Goal: Use online tool/utility: Utilize a website feature to perform a specific function

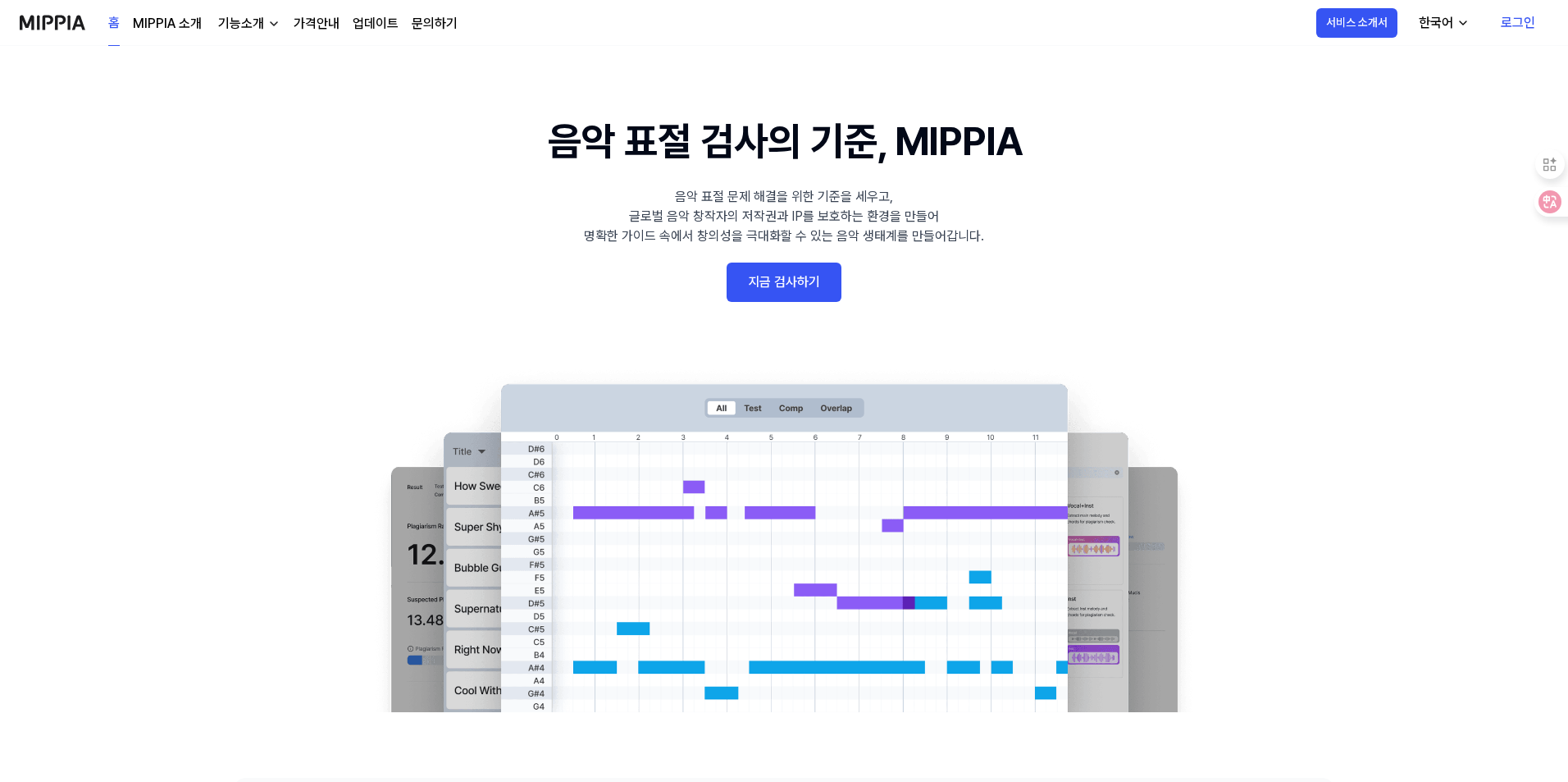
click at [799, 280] on link "지금 검사하기" at bounding box center [784, 282] width 114 height 39
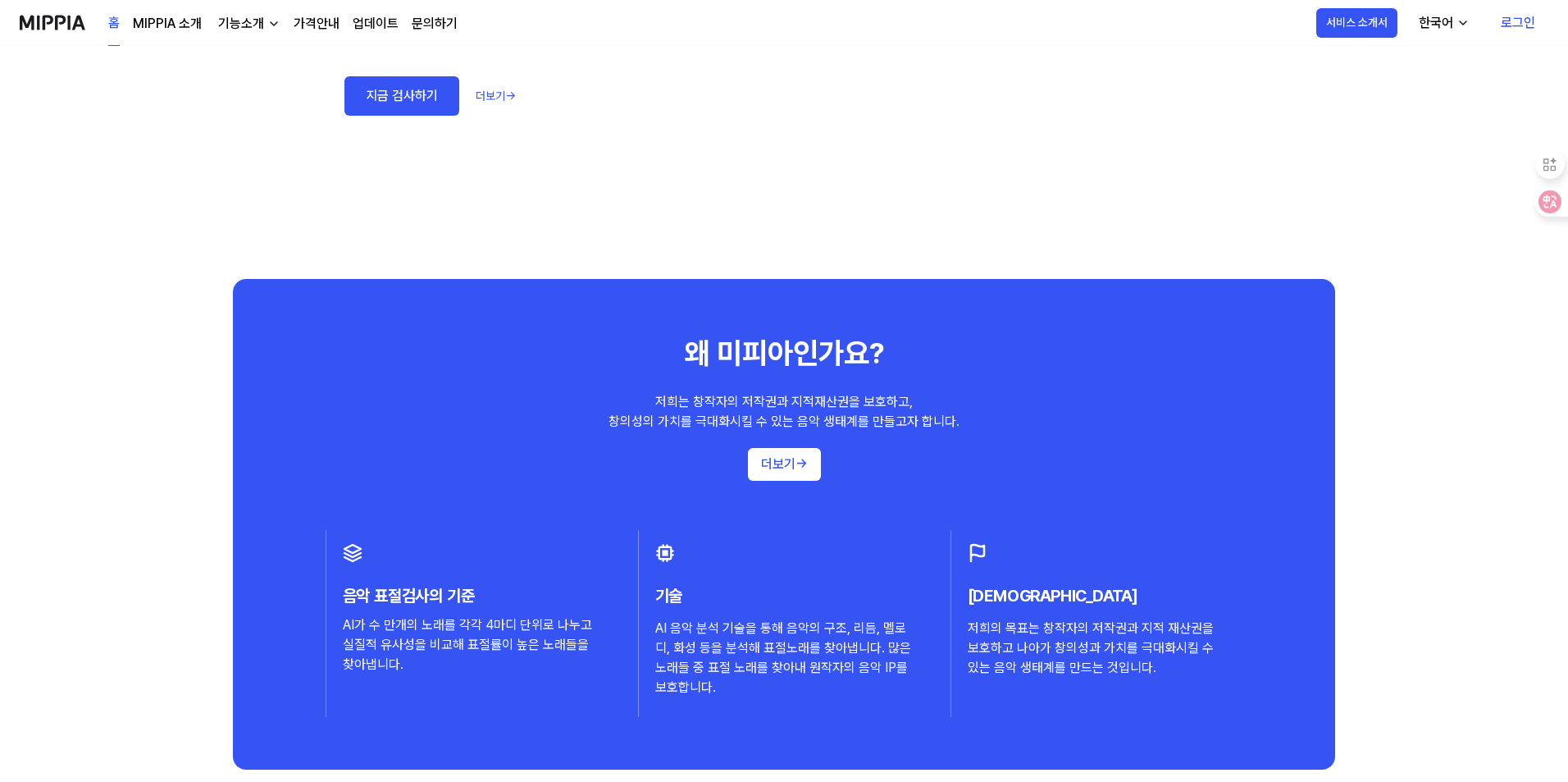
scroll to position [1367, 0]
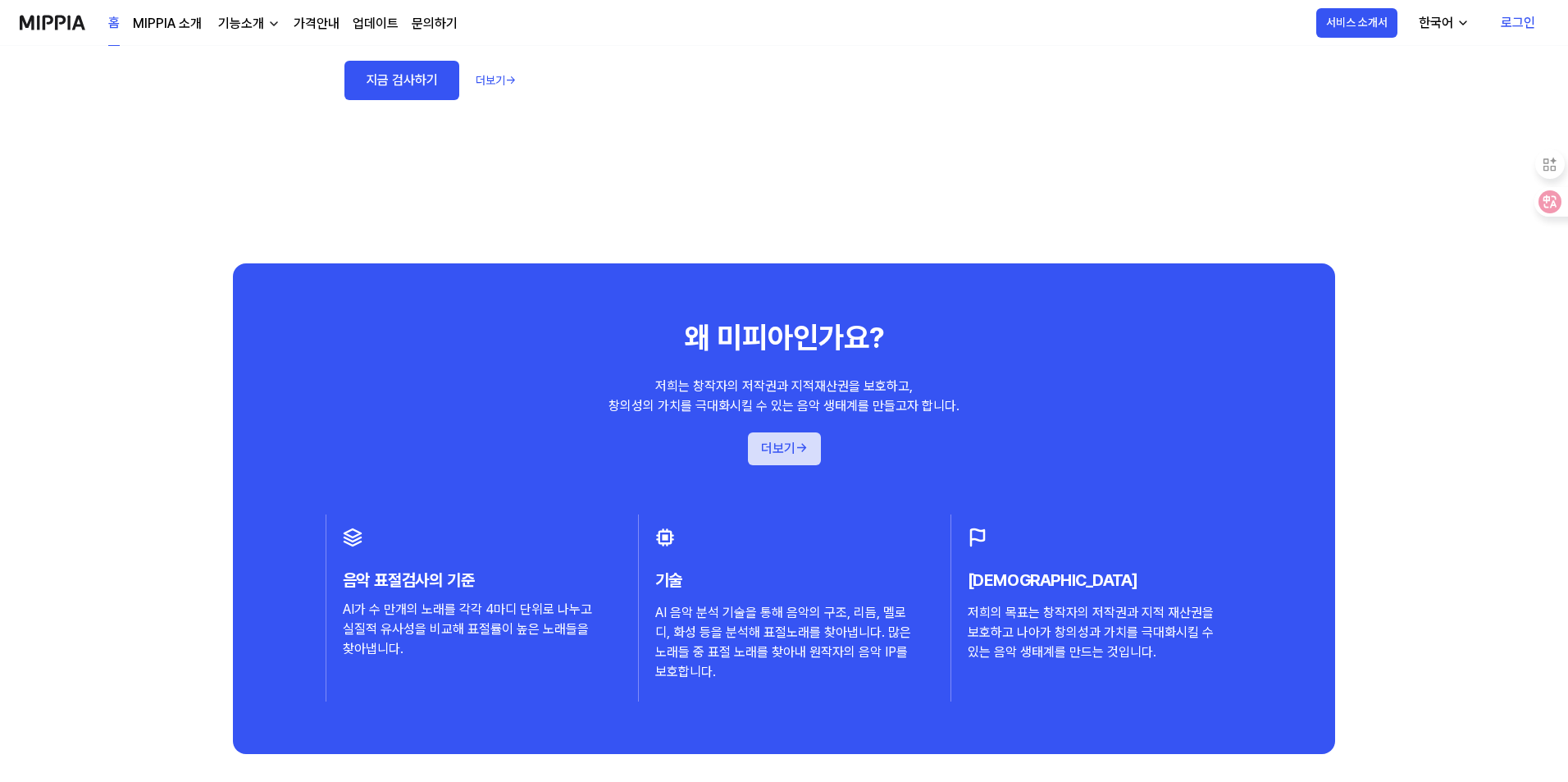
click at [780, 452] on button "더보기 →" at bounding box center [785, 449] width 73 height 33
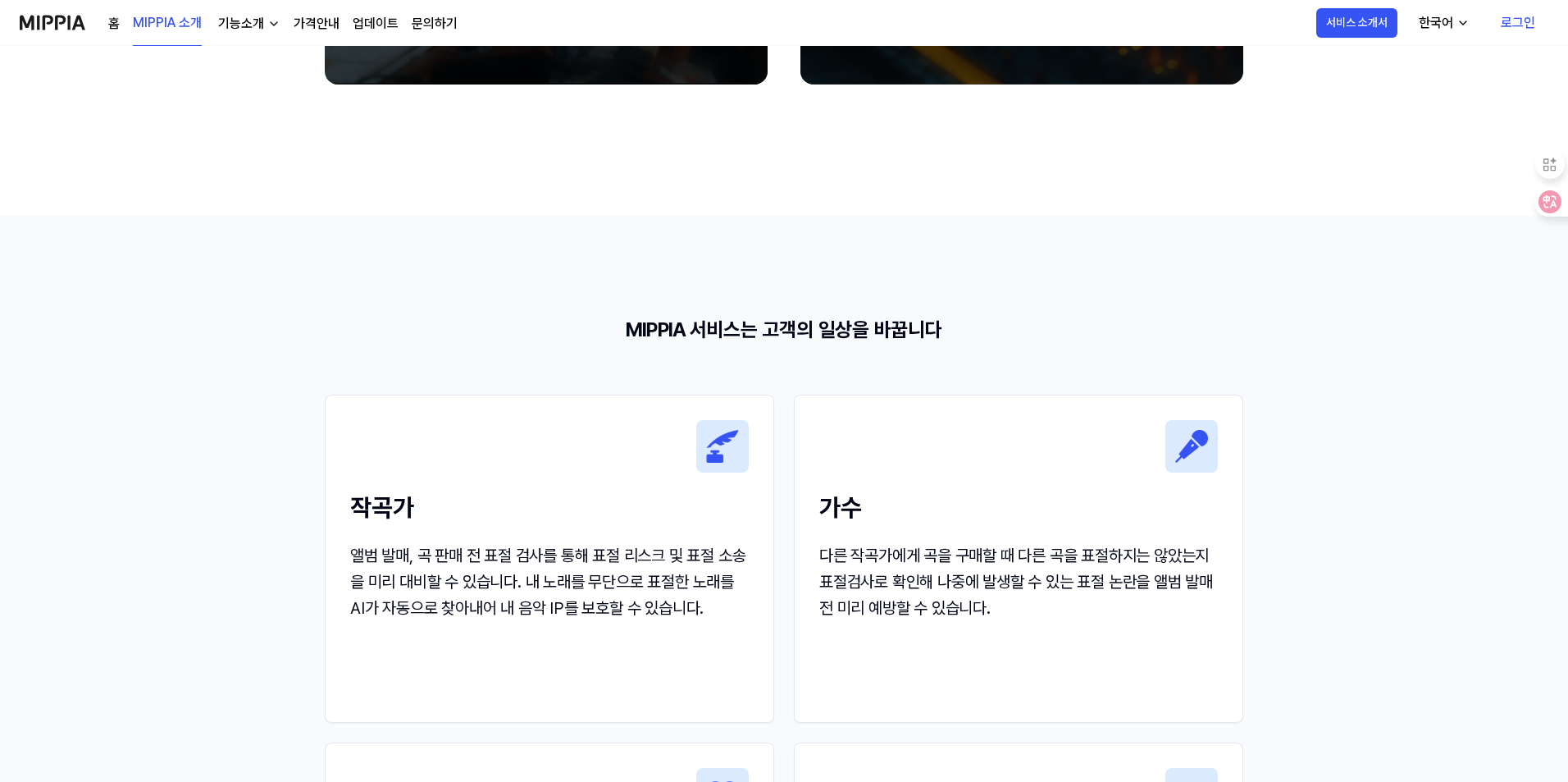
scroll to position [0, 0]
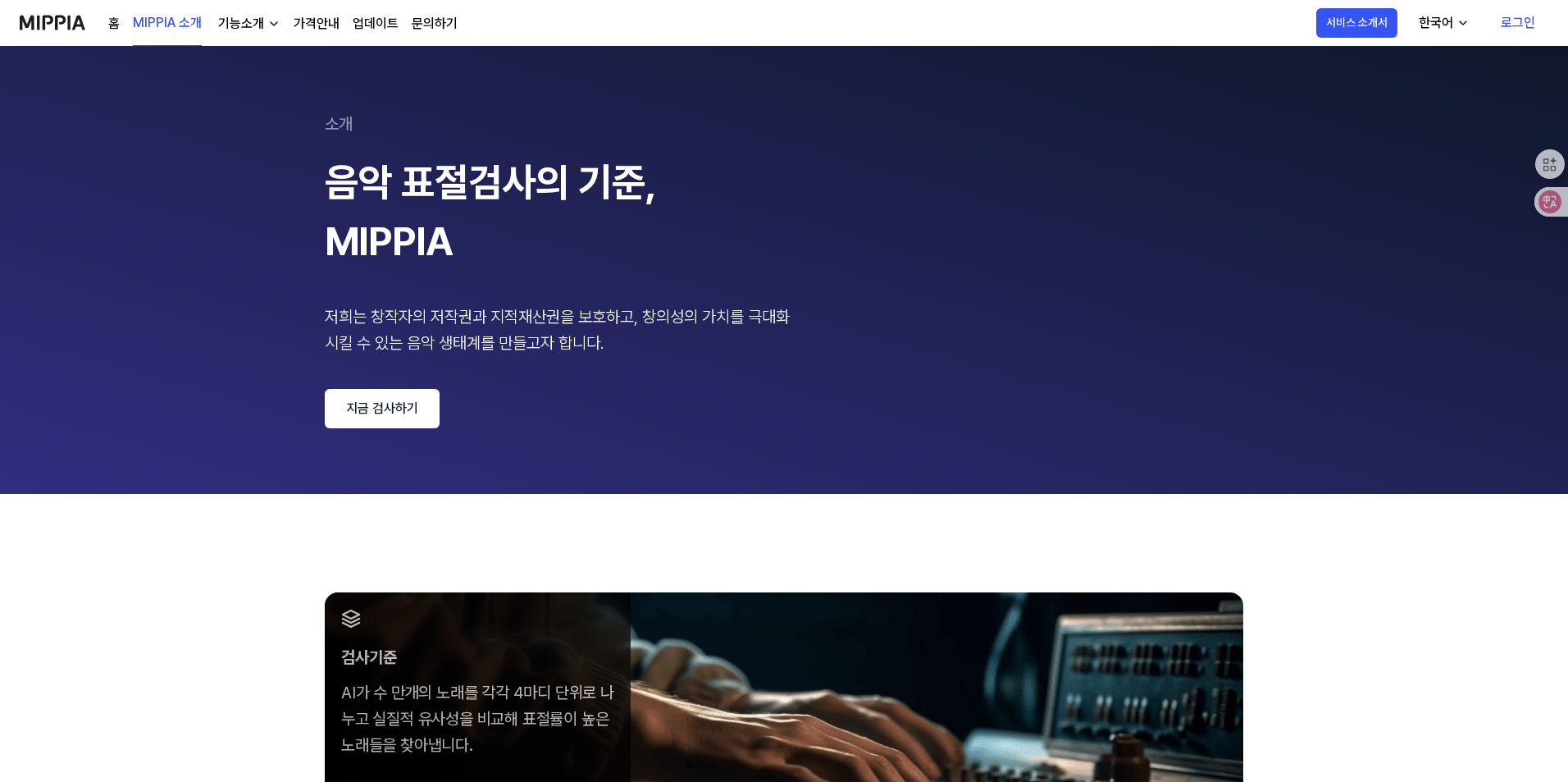
click at [379, 396] on link "지금 검사하기" at bounding box center [382, 408] width 114 height 39
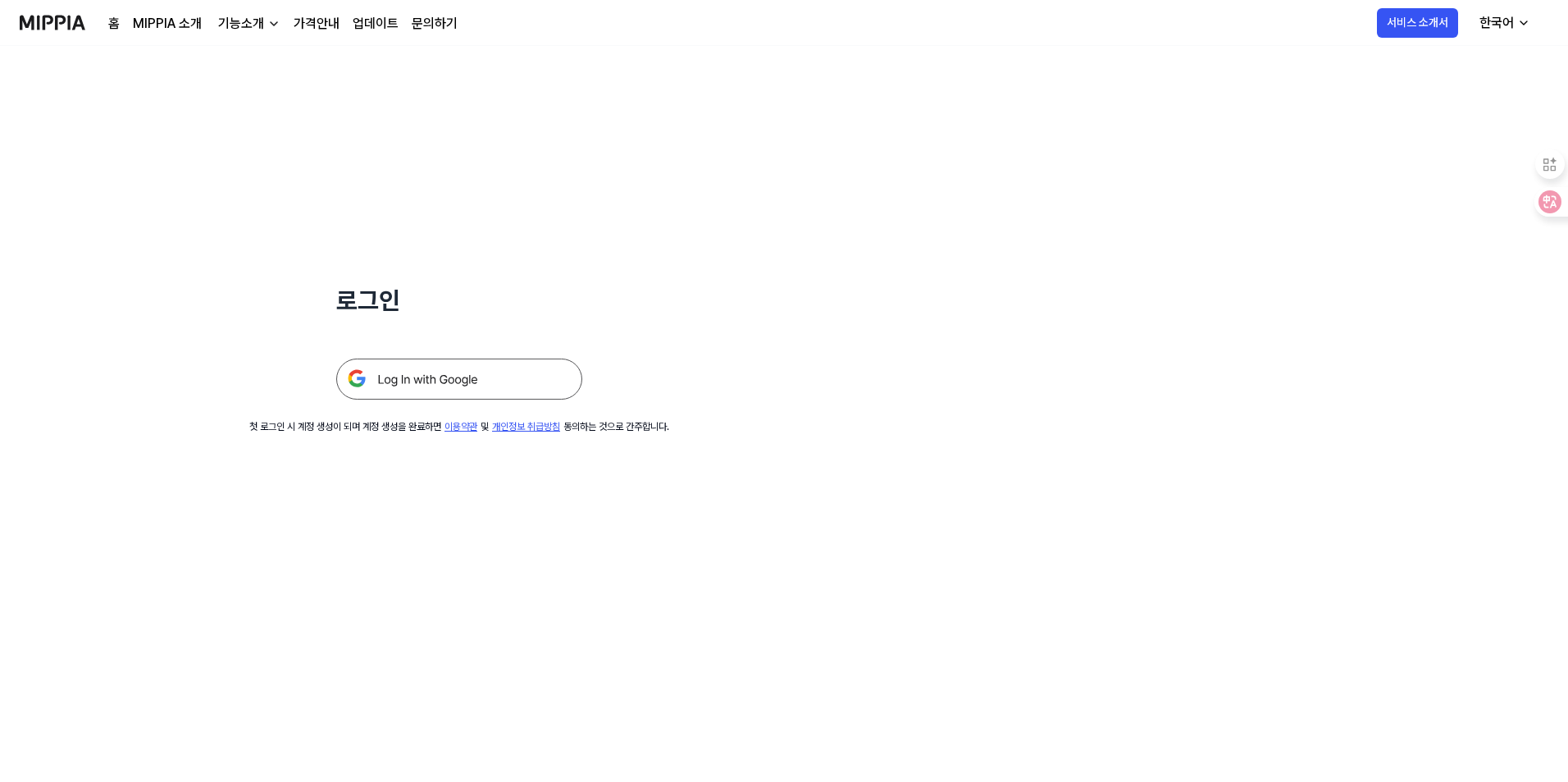
click at [468, 361] on img at bounding box center [459, 379] width 246 height 41
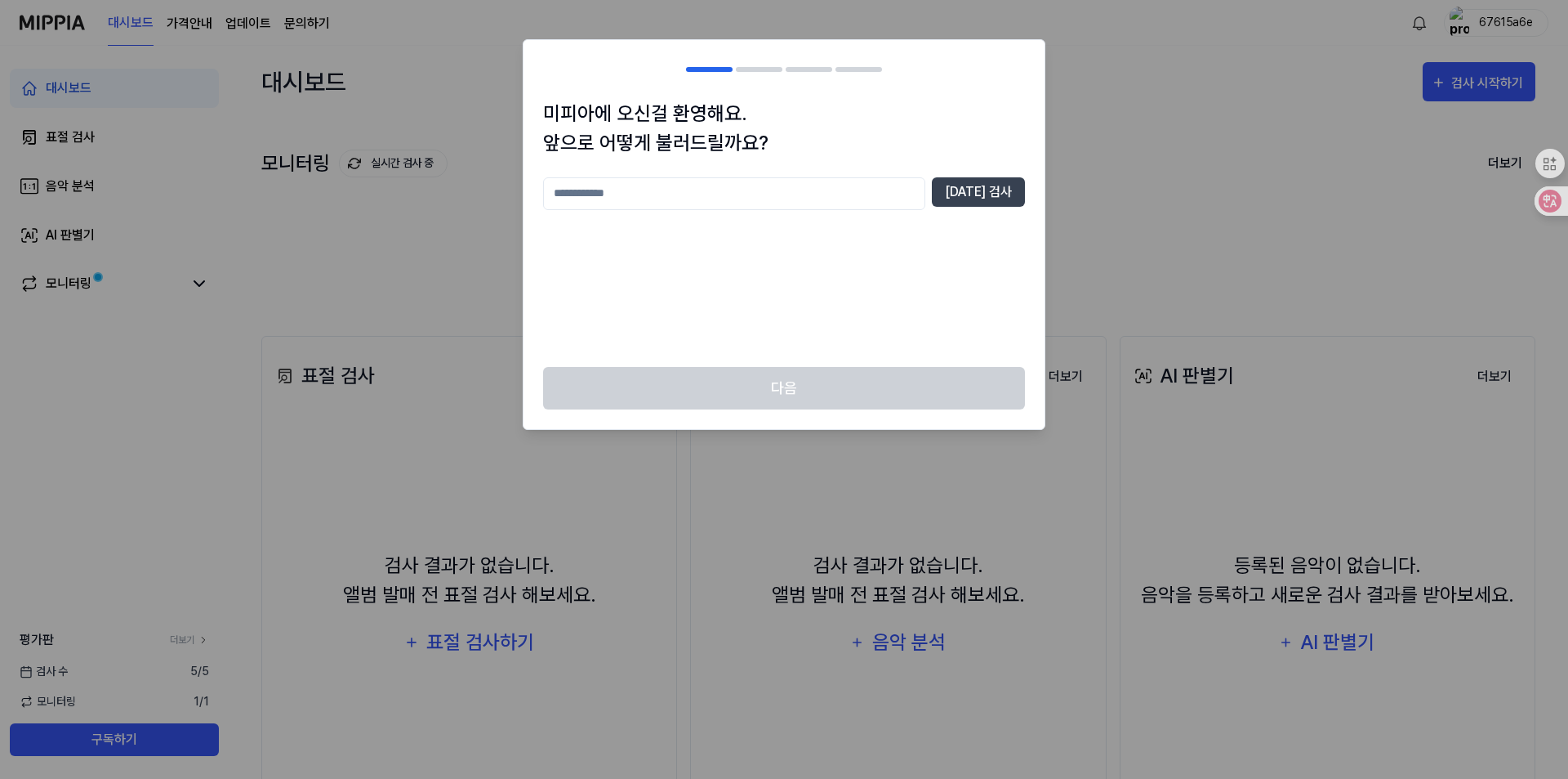
click at [811, 198] on input "text" at bounding box center [733, 194] width 383 height 33
type input "*"
type input "***"
click at [1006, 184] on button "[DATE] 검사" at bounding box center [978, 192] width 93 height 30
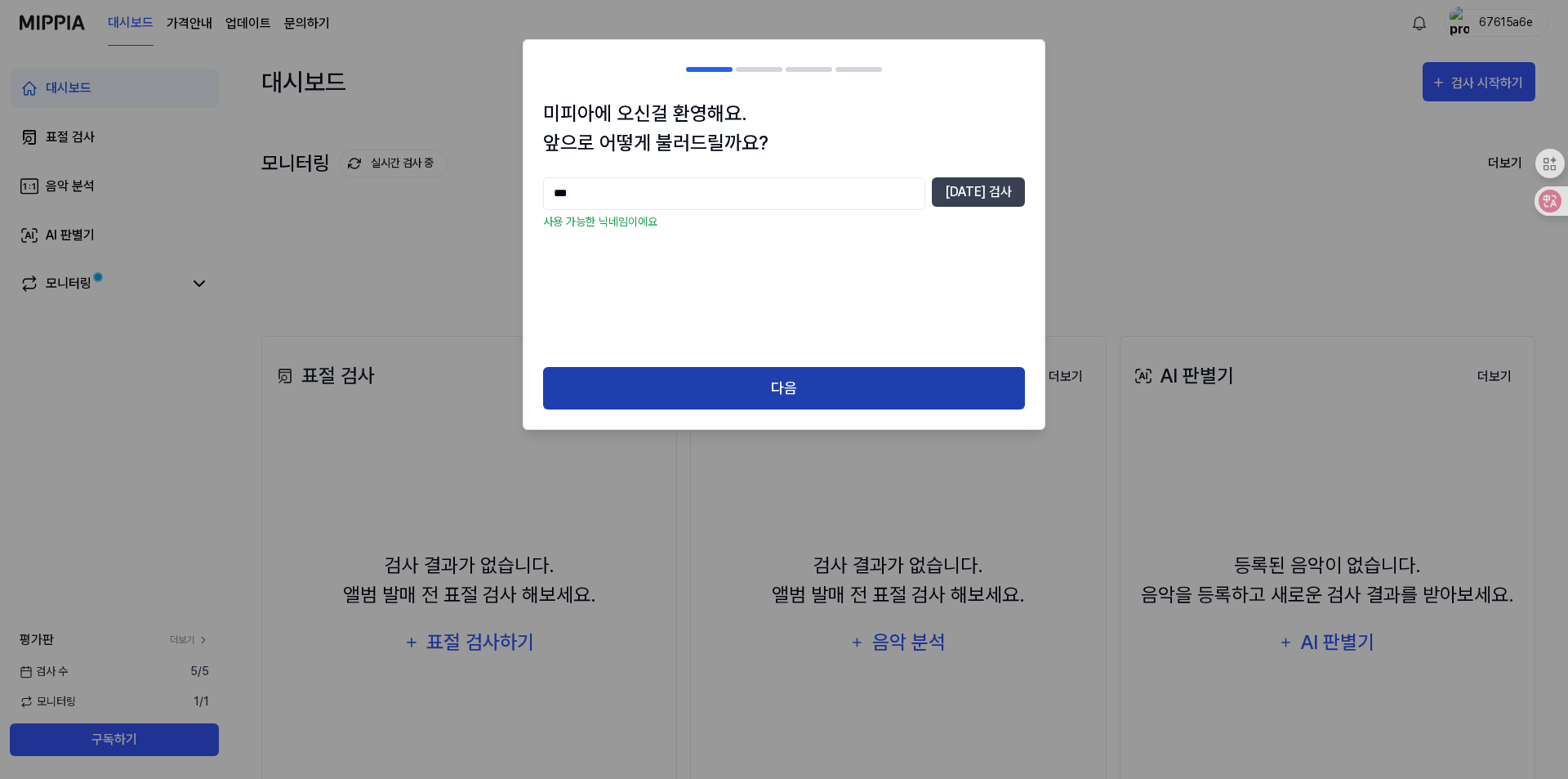
click at [761, 403] on button "다음" at bounding box center [783, 388] width 482 height 43
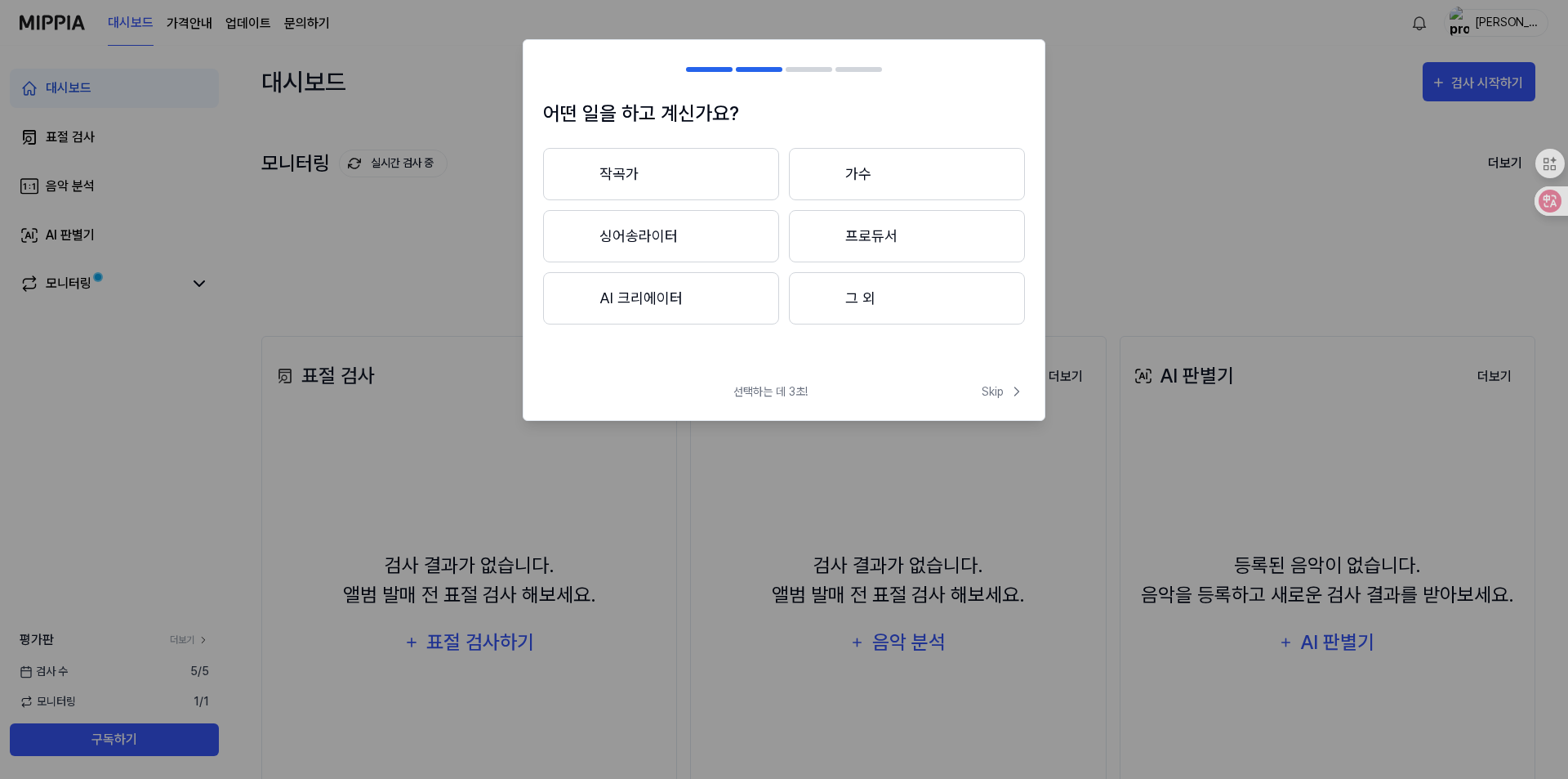
click at [685, 174] on button "작곡가" at bounding box center [660, 174] width 236 height 52
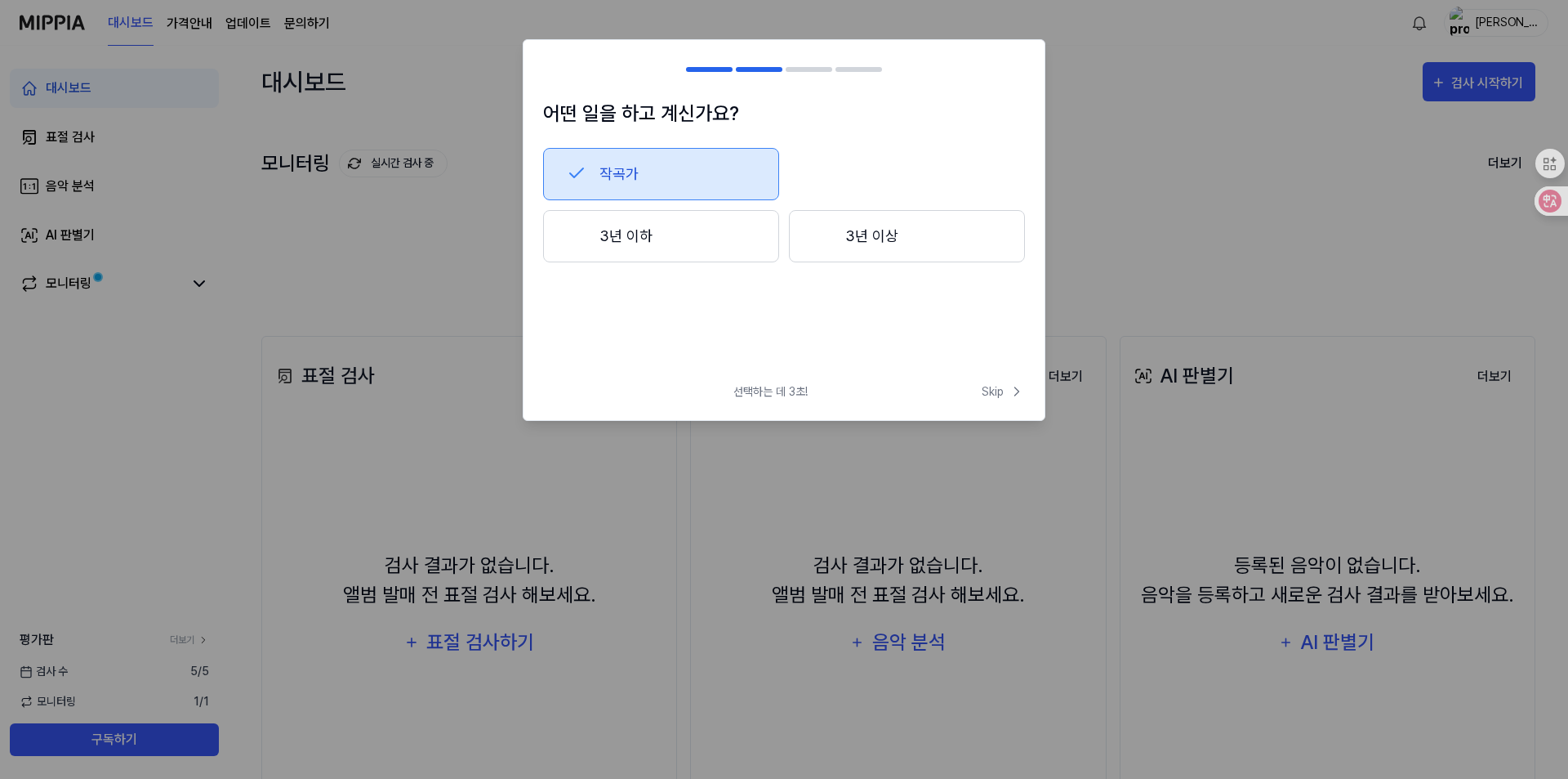
click at [685, 242] on button "3년 이하" at bounding box center [660, 236] width 236 height 52
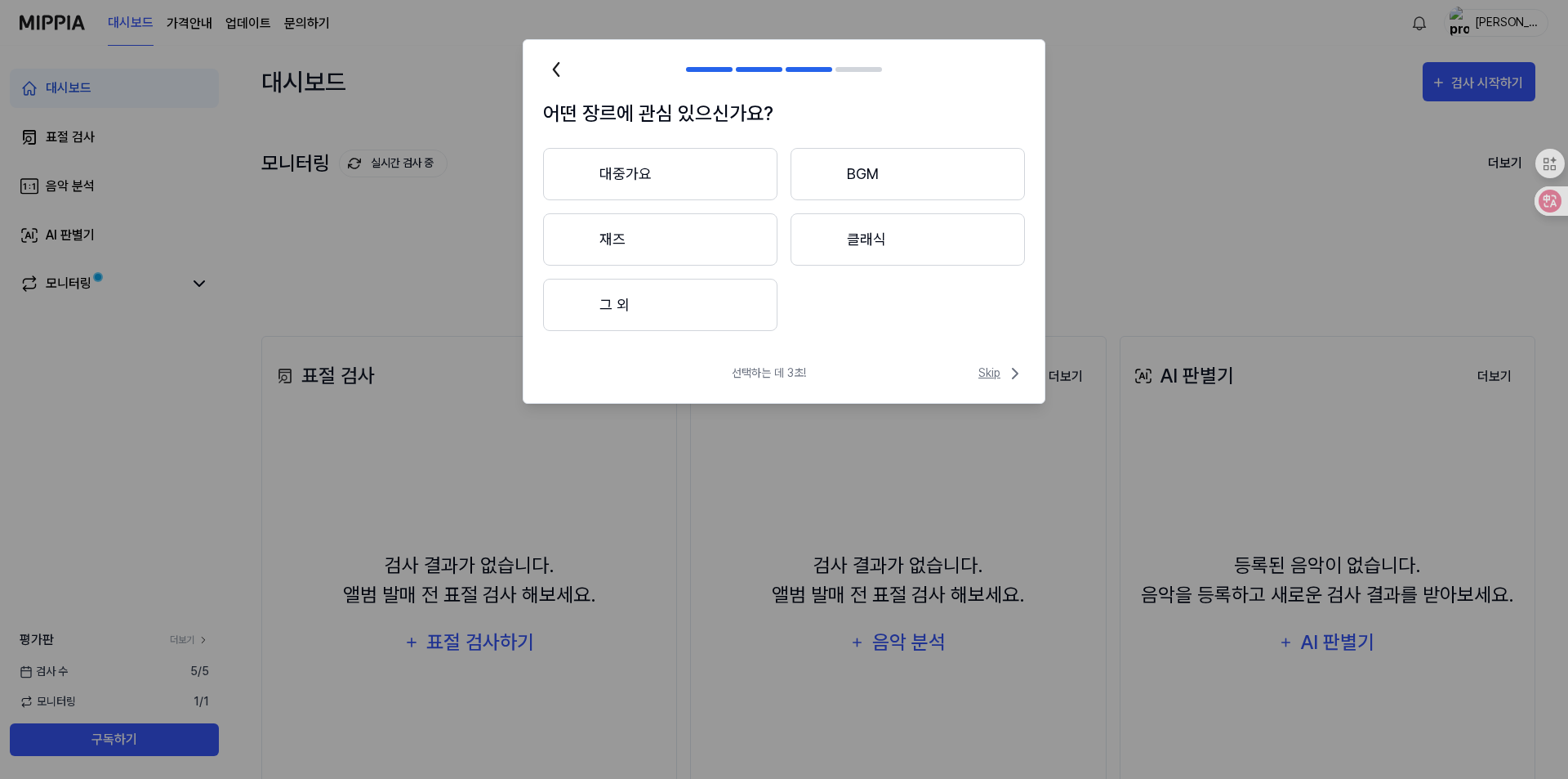
click at [982, 380] on span "Skip" at bounding box center [1001, 374] width 46 height 20
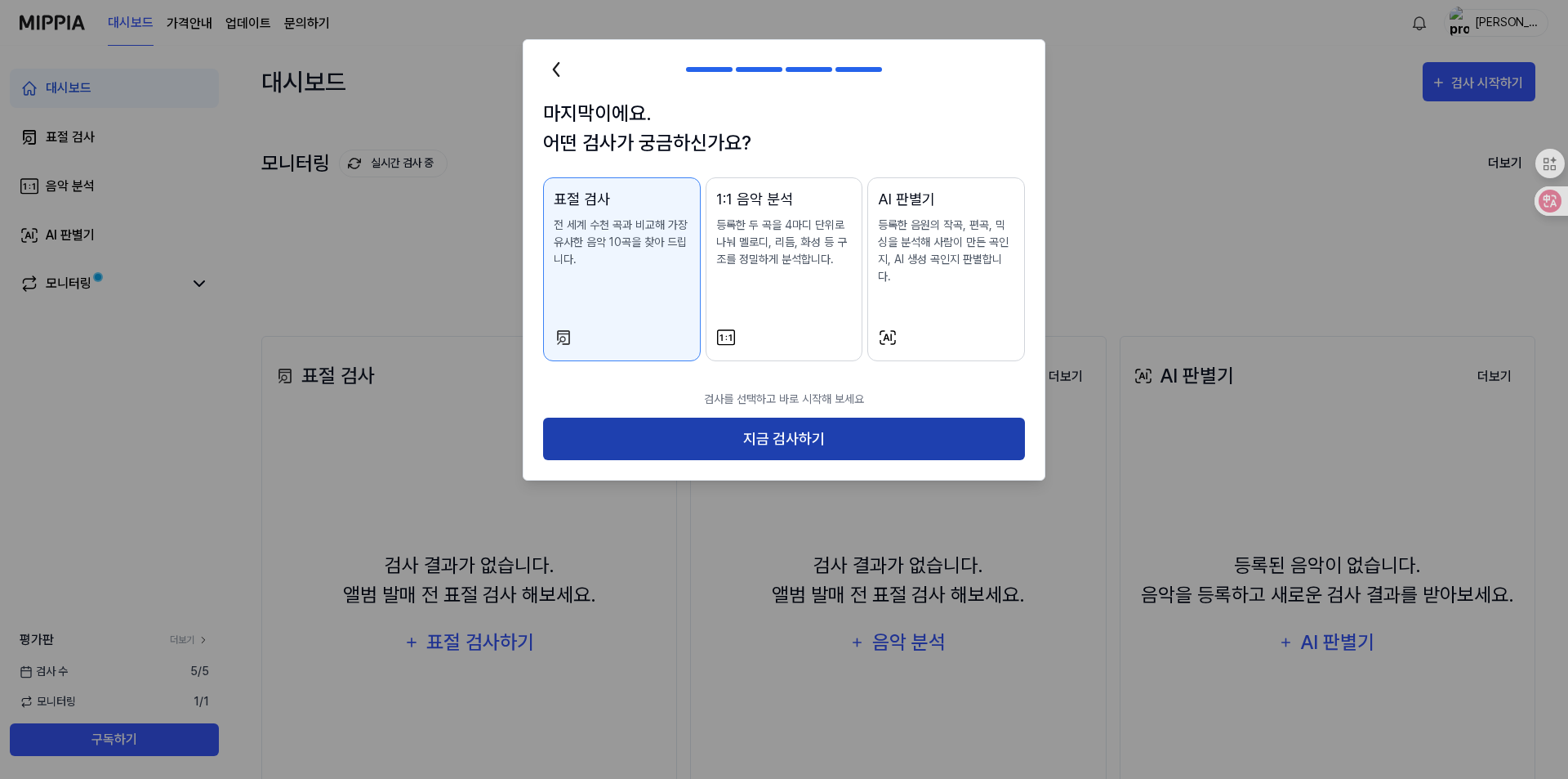
click at [894, 421] on button "지금 검사하기" at bounding box center [783, 439] width 482 height 43
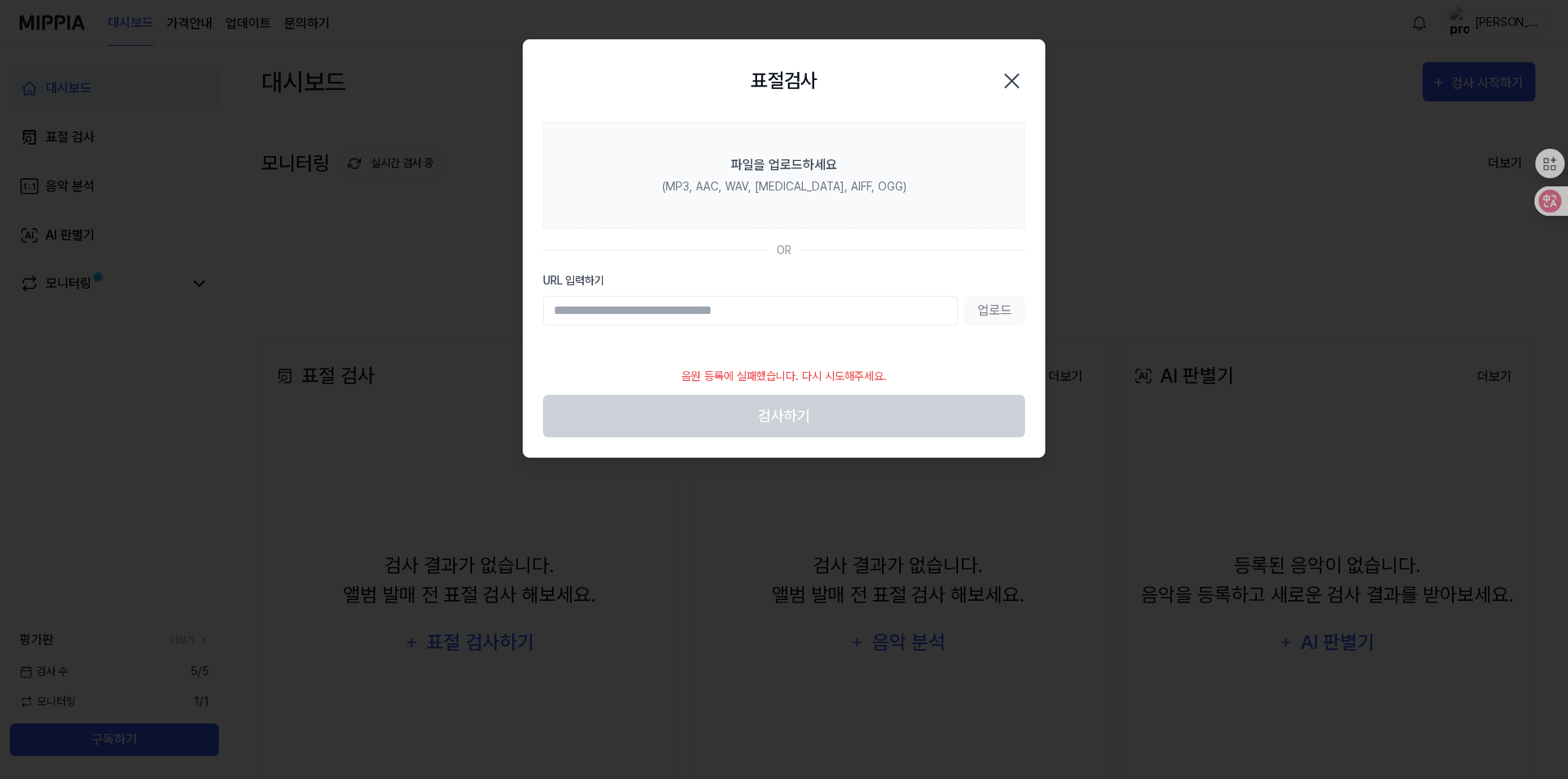
click at [830, 273] on label "URL 입력하기" at bounding box center [783, 280] width 482 height 17
click at [830, 296] on input "URL 입력하기" at bounding box center [750, 310] width 415 height 30
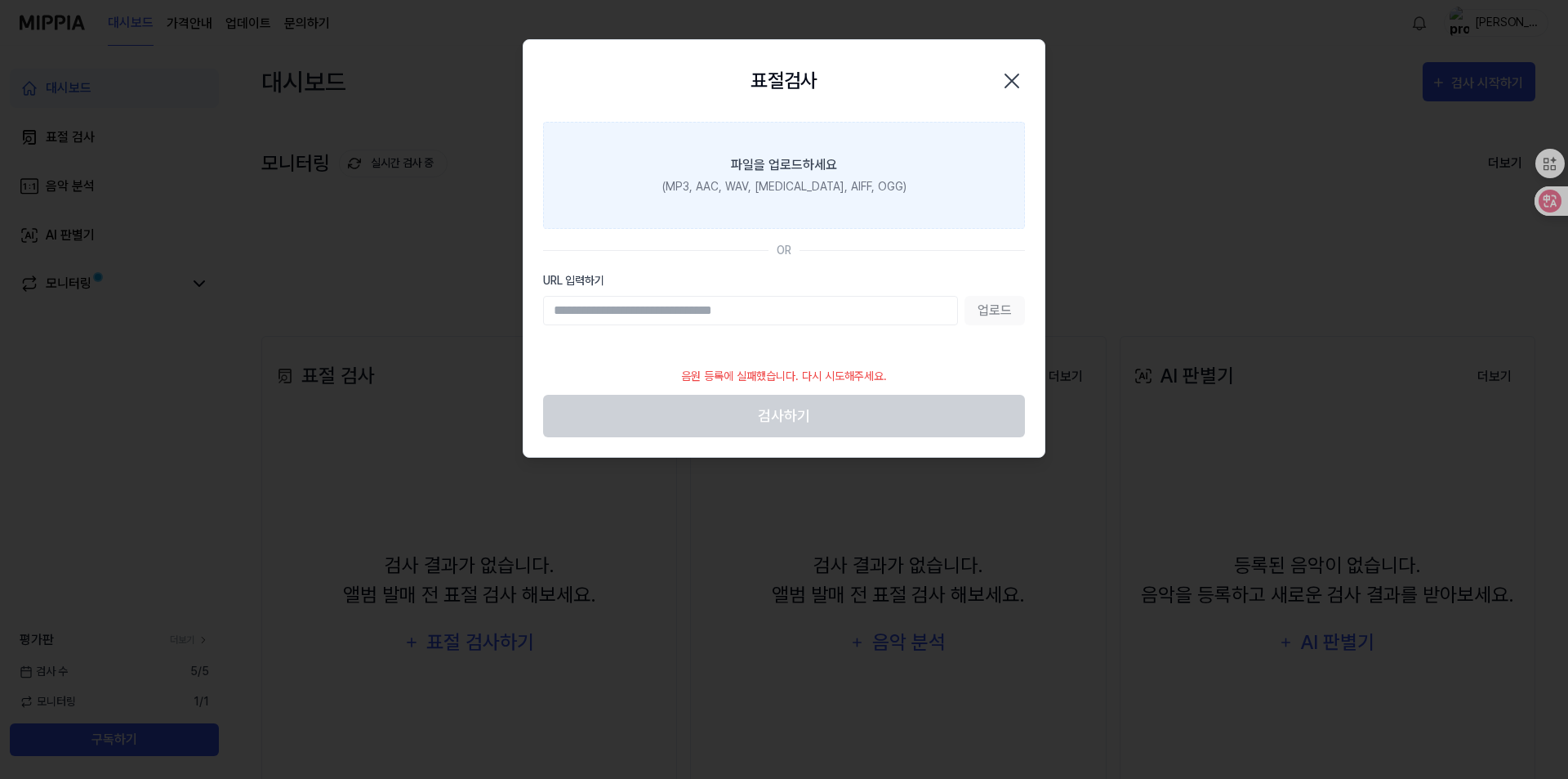
click at [808, 175] on label "파일을 업로드하세요 (MP3, AAC, WAV, [MEDICAL_DATA], AIFF, OGG)" at bounding box center [783, 176] width 482 height 107
click at [0, 0] on input "파일을 업로드하세요 (MP3, AAC, WAV, [MEDICAL_DATA], AIFF, OGG)" at bounding box center [0, 0] width 0 height 0
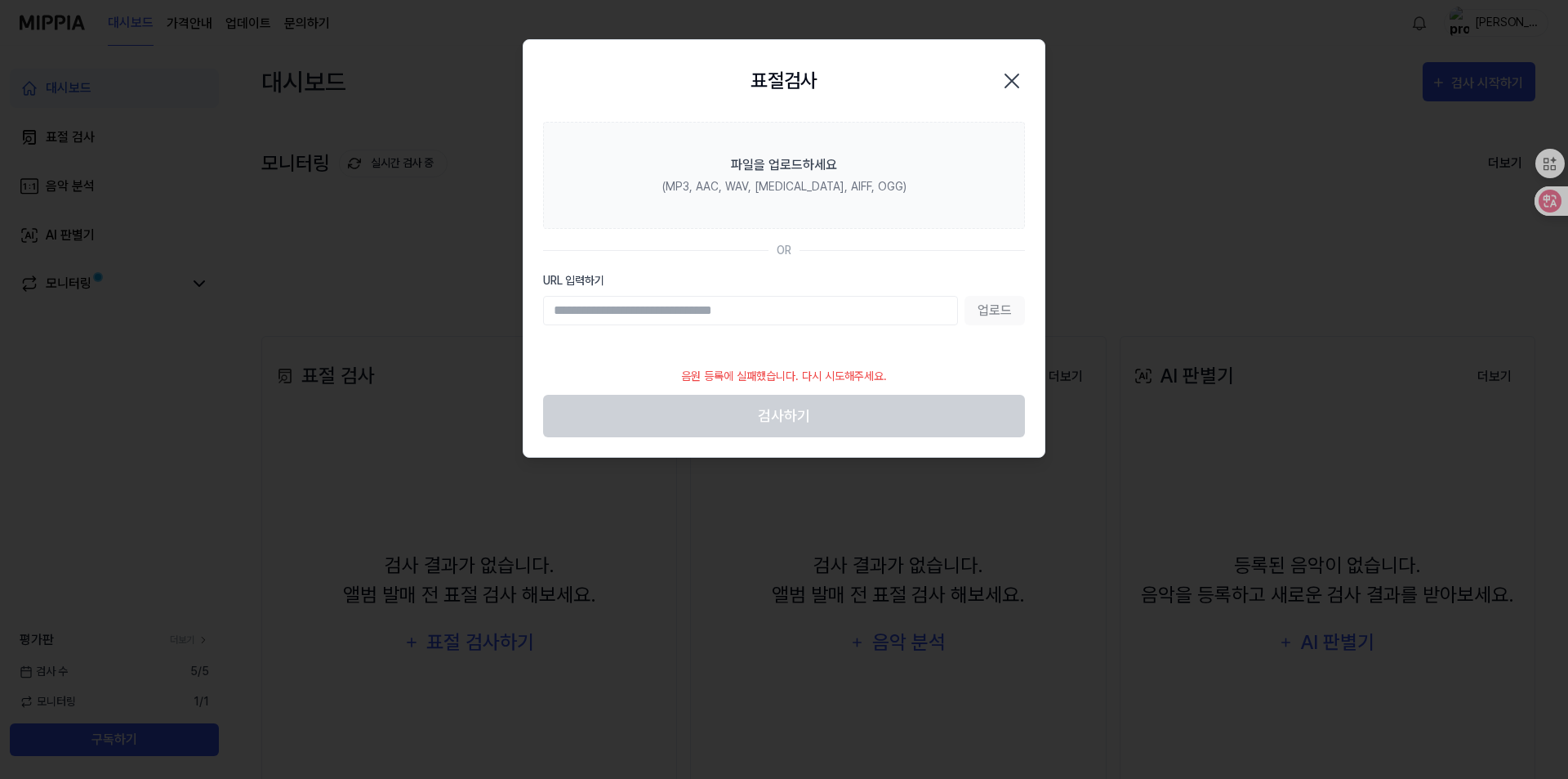
click at [1016, 81] on icon "button" at bounding box center [1011, 81] width 26 height 26
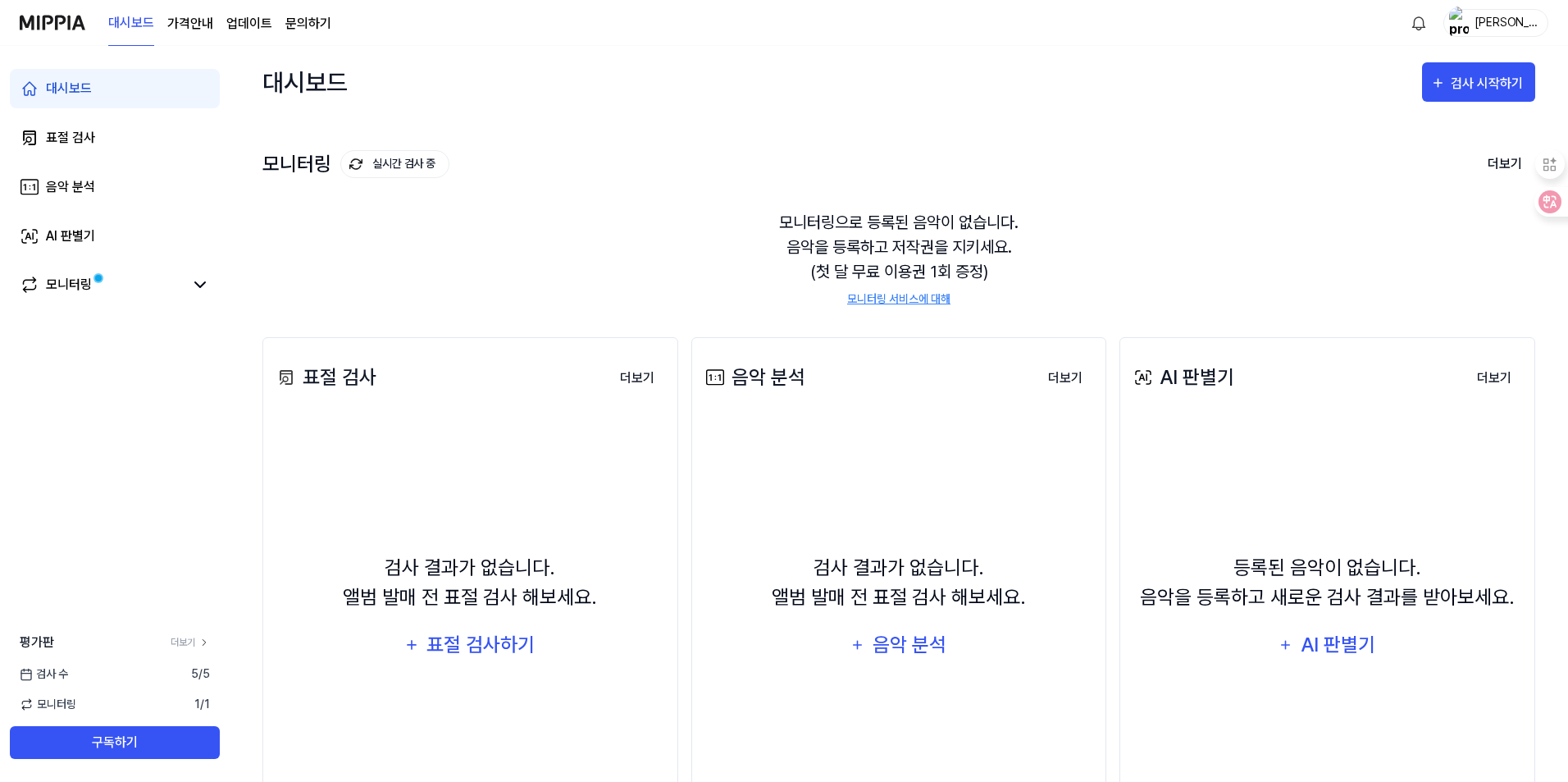
scroll to position [109, 0]
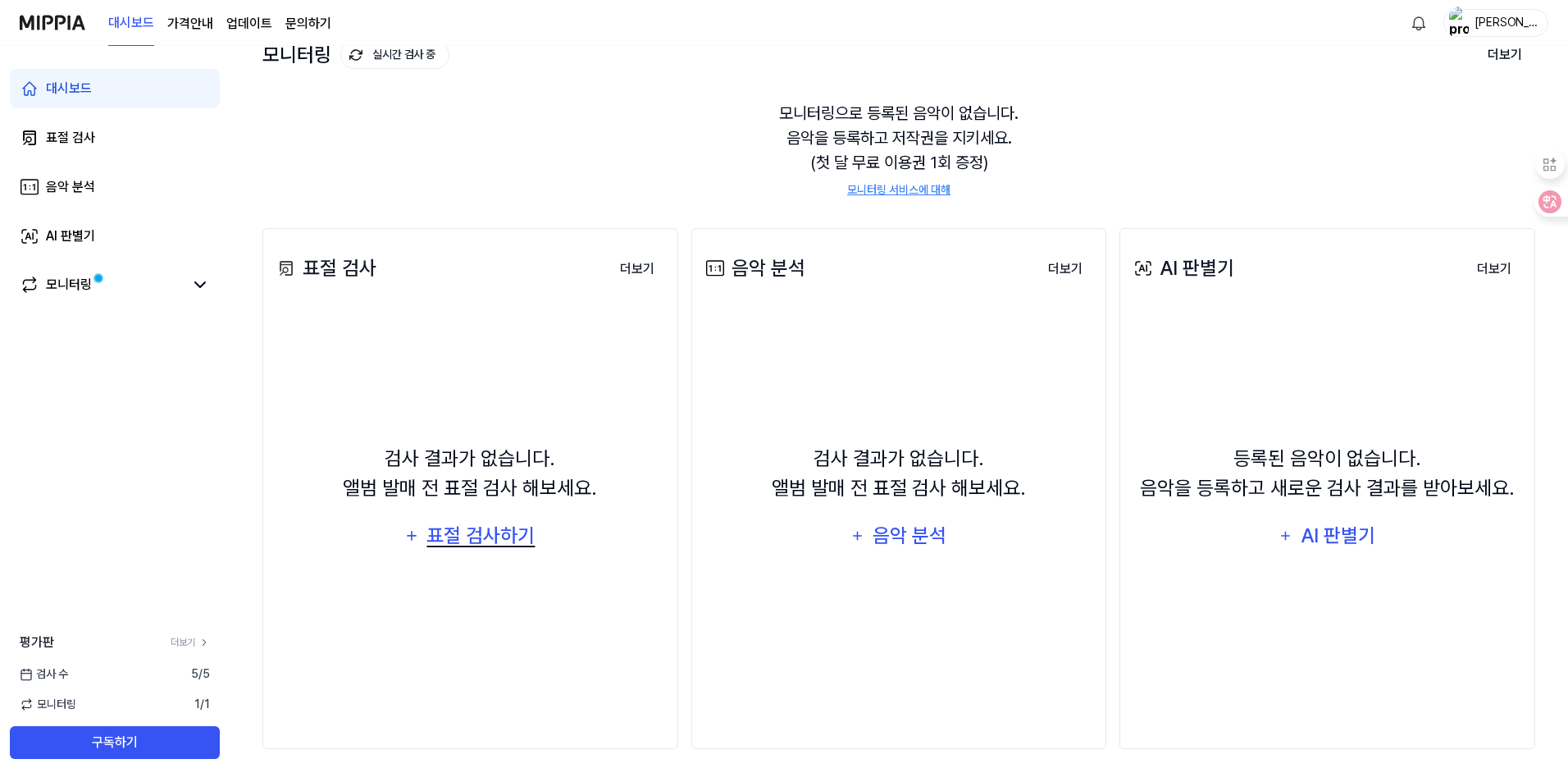
click at [438, 547] on div "표절 검사하기" at bounding box center [481, 535] width 112 height 31
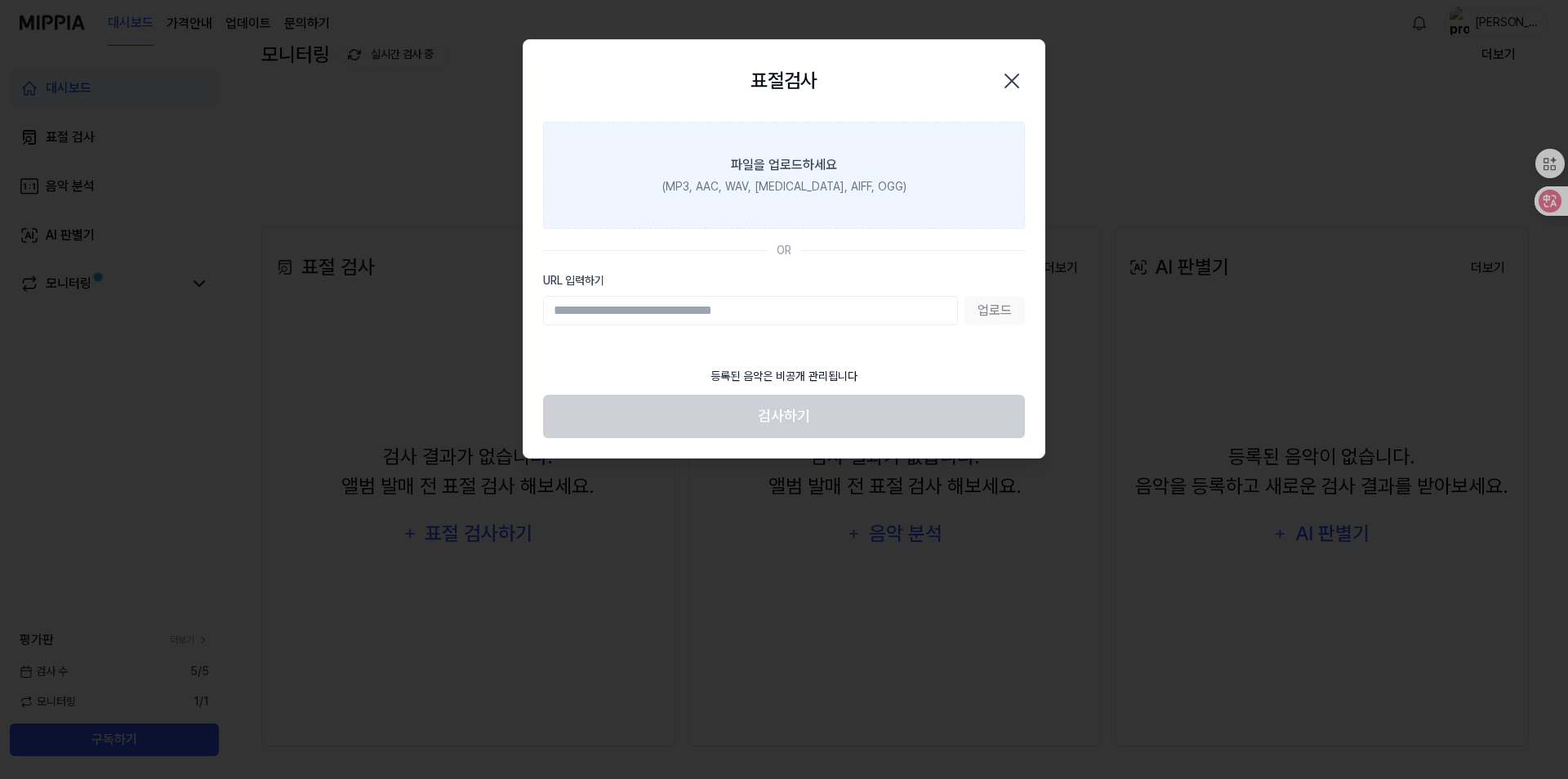
click at [799, 173] on div "파일을 업로드하세요" at bounding box center [783, 166] width 106 height 20
click at [0, 0] on input "파일을 업로드하세요 (MP3, AAC, WAV, [MEDICAL_DATA], AIFF, OGG)" at bounding box center [0, 0] width 0 height 0
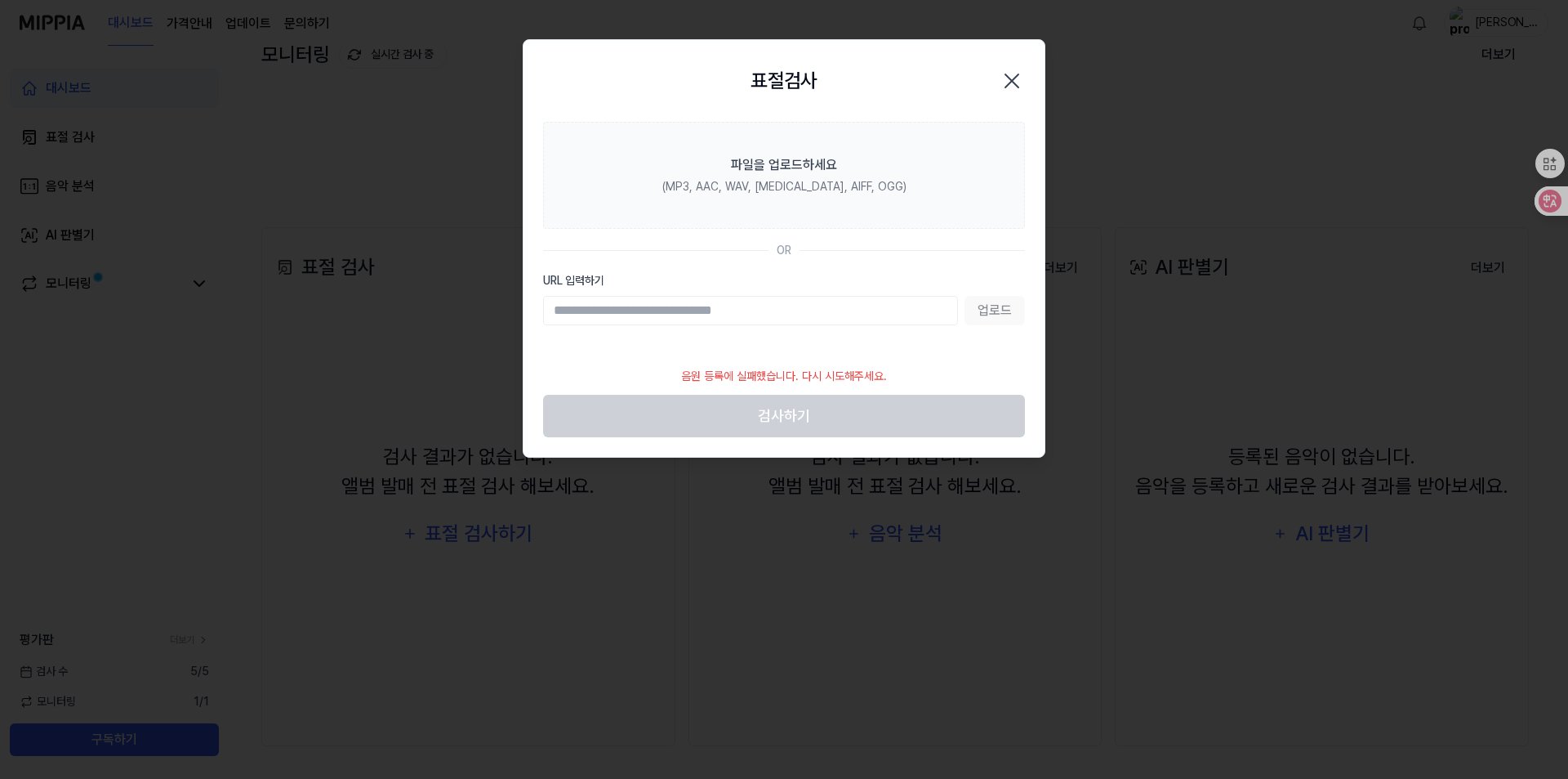
click at [1007, 80] on icon "button" at bounding box center [1011, 81] width 26 height 26
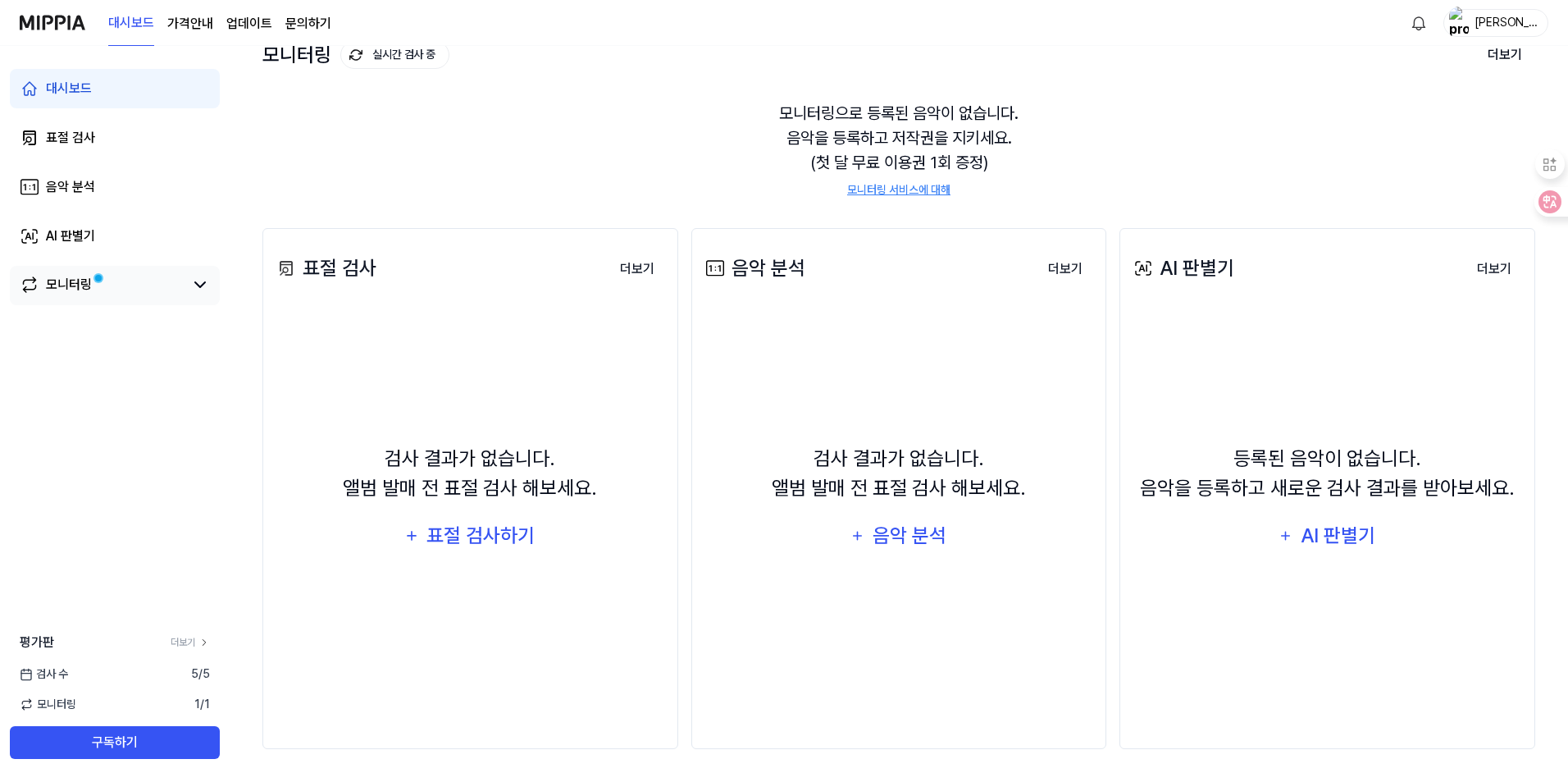
click at [164, 281] on link "모니터링" at bounding box center [102, 284] width 164 height 20
